Goal: Information Seeking & Learning: Learn about a topic

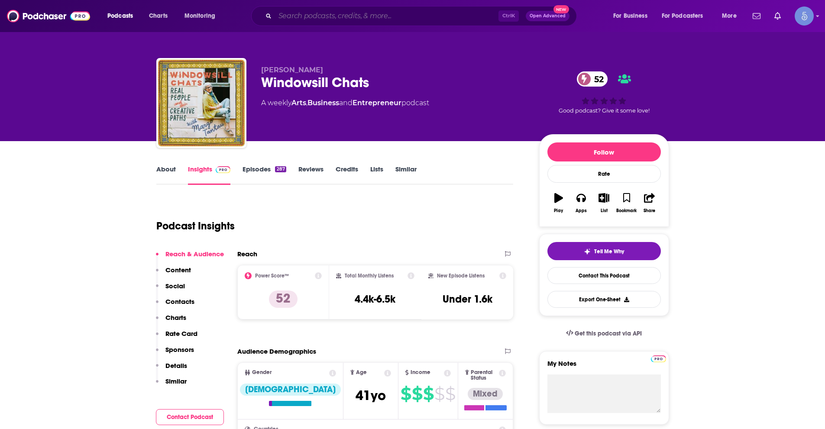
click at [354, 21] on input "Search podcasts, credits, & more..." at bounding box center [387, 16] width 224 height 14
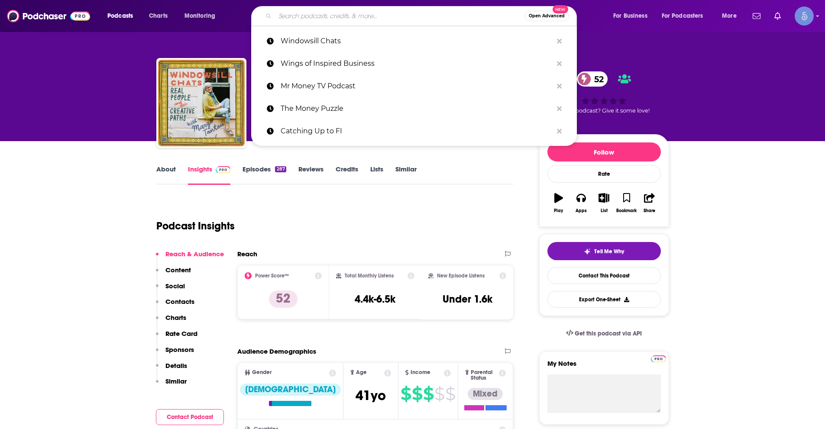
paste input "Finding the Throughline with [PERSON_NAME]"
type input "Finding the Throughline with [PERSON_NAME]"
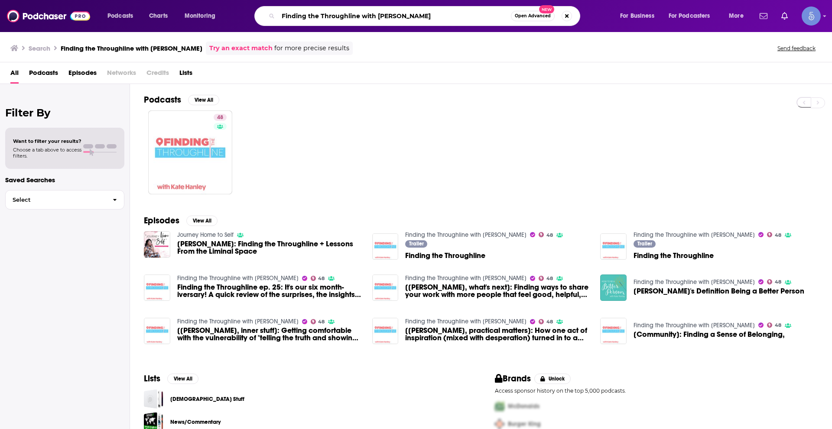
click at [322, 19] on input "Finding the Throughline with [PERSON_NAME]" at bounding box center [394, 16] width 233 height 14
paste input "About Art"
type input "About Art"
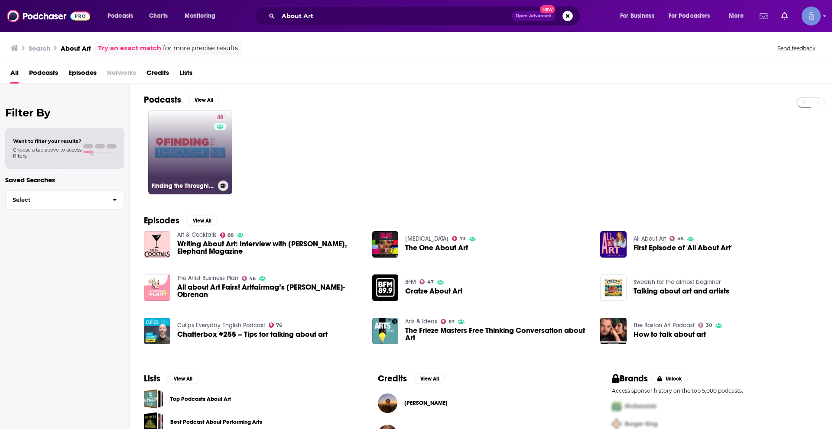
click at [197, 155] on link "48 Finding the Throughline with [PERSON_NAME]" at bounding box center [190, 152] width 84 height 84
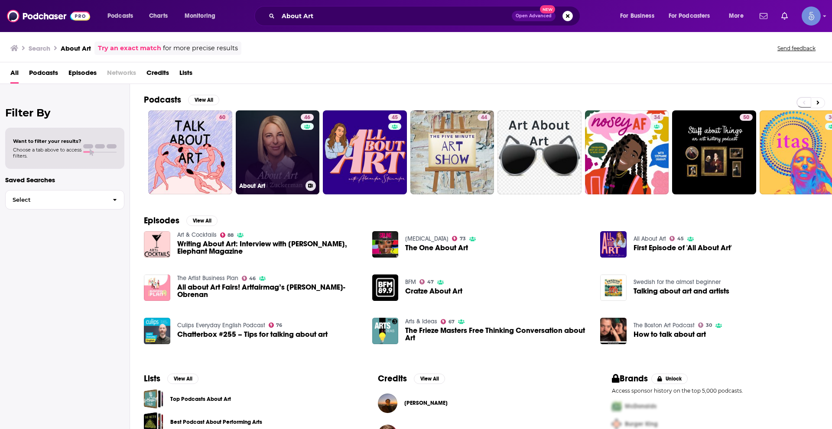
click at [278, 142] on link "46 About Art" at bounding box center [278, 152] width 84 height 84
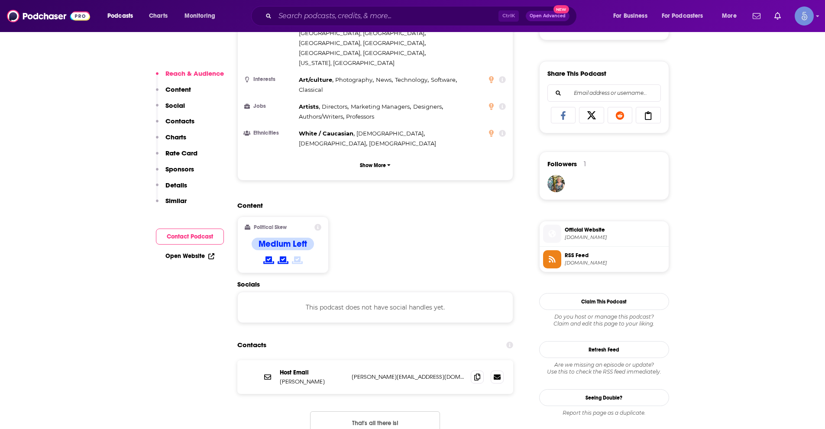
scroll to position [563, 0]
